Goal: Use online tool/utility: Utilize a website feature to perform a specific function

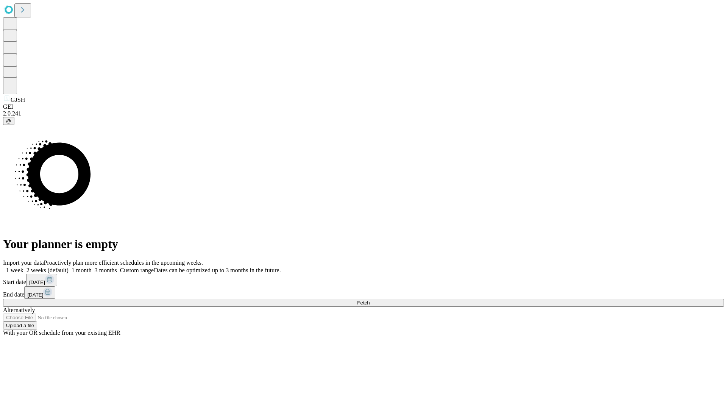
click at [370, 300] on span "Fetch" at bounding box center [363, 303] width 13 height 6
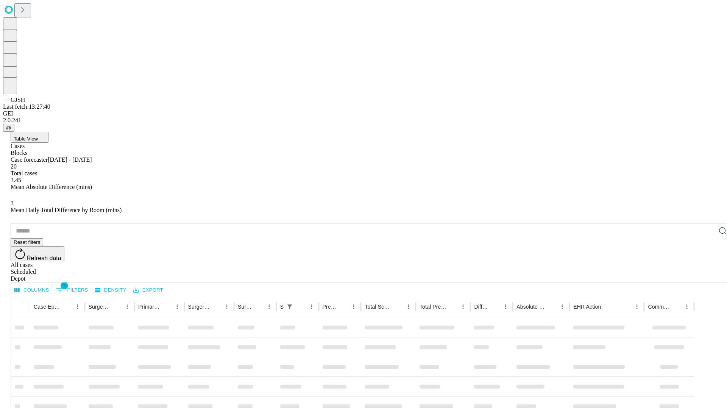
click at [38, 136] on span "Table View" at bounding box center [26, 139] width 24 height 6
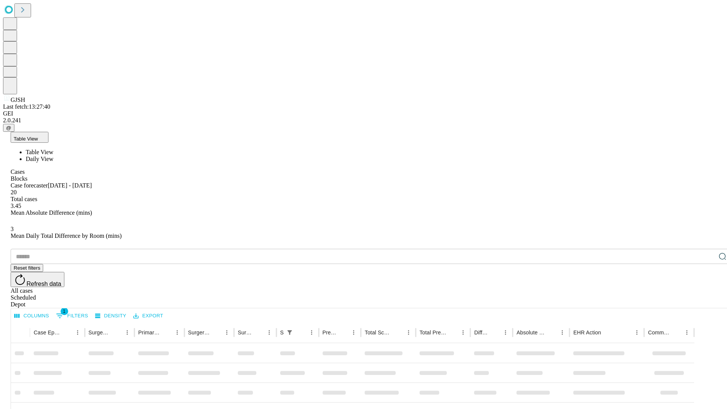
click at [53, 156] on span "Daily View" at bounding box center [40, 159] width 28 height 6
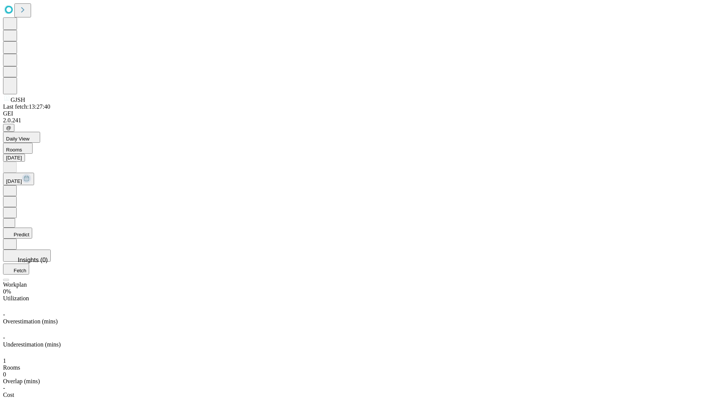
click at [32, 228] on button "Predict" at bounding box center [17, 233] width 29 height 11
